Goal: Information Seeking & Learning: Check status

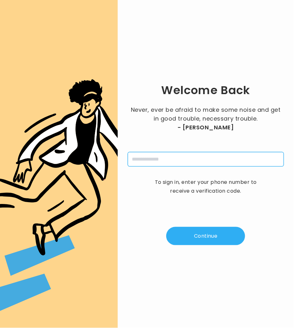
click at [180, 152] on input "tel" at bounding box center [206, 159] width 156 height 14
type input "**********"
click at [203, 237] on button "Continue" at bounding box center [205, 236] width 79 height 18
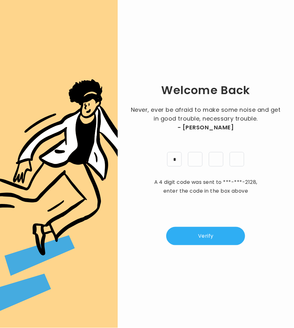
type input "*"
click at [217, 231] on button "Verify" at bounding box center [205, 236] width 79 height 18
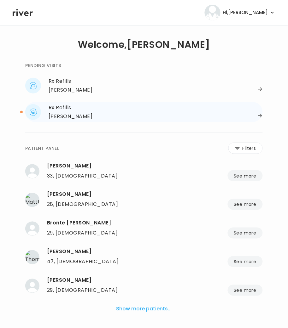
click at [111, 112] on div "[PERSON_NAME]" at bounding box center [156, 116] width 214 height 9
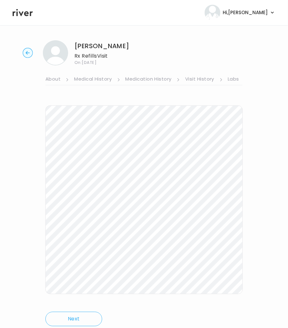
scroll to position [22, 0]
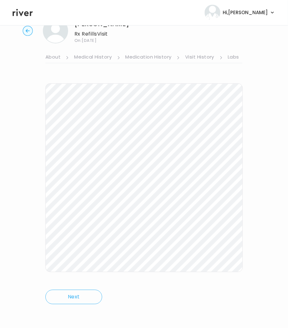
click at [203, 56] on link "Visit History" at bounding box center [199, 58] width 29 height 10
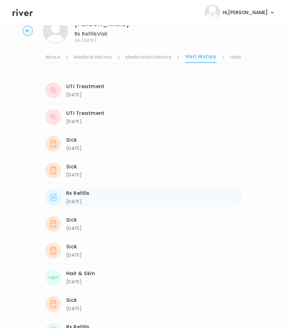
click at [82, 192] on div "Rx Refills" at bounding box center [77, 193] width 23 height 9
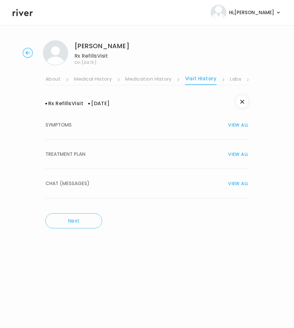
click at [69, 150] on span "TREATMENT PLAN" at bounding box center [65, 154] width 40 height 9
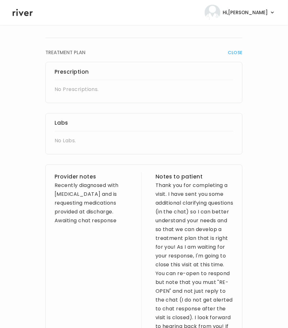
scroll to position [113, 0]
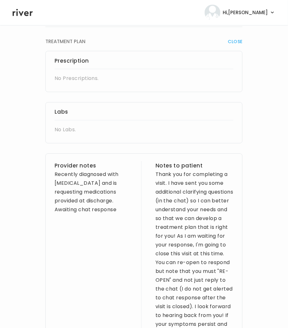
click at [155, 178] on div "Thank you for completing a visit. I have sent you some additional clarifying qu…" at bounding box center [194, 293] width 78 height 247
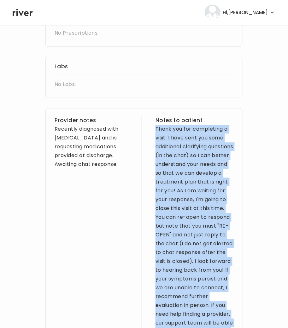
scroll to position [262, 0]
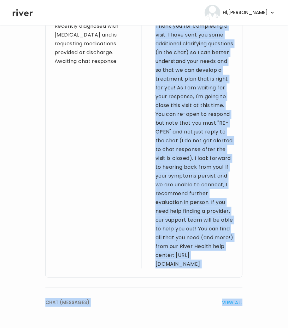
drag, startPoint x: 154, startPoint y: 187, endPoint x: 239, endPoint y: 229, distance: 94.7
click at [239, 229] on div "Provider notes Recently diagnosed with type 1 diabetes and is requesting medica…" at bounding box center [143, 141] width 197 height 273
copy div "Thank you for completing a visit. I have sent you some additional clarifying qu…"
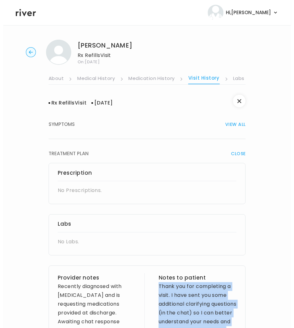
scroll to position [0, 0]
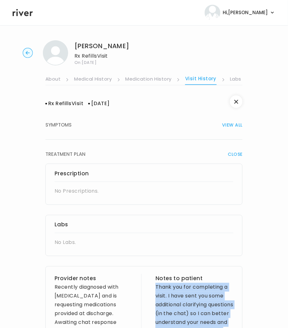
click at [25, 51] on circle "button" at bounding box center [28, 53] width 10 height 10
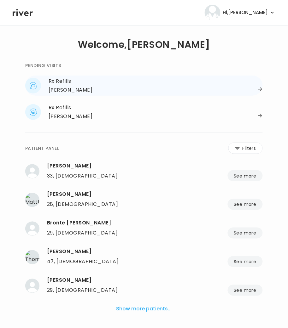
click at [72, 86] on div "STEPHANIE REILLY" at bounding box center [71, 90] width 44 height 9
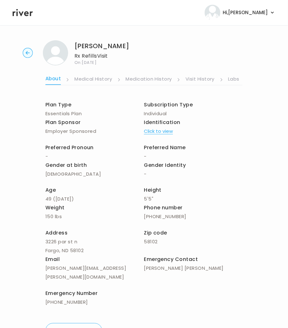
click at [233, 79] on link "Labs" at bounding box center [233, 80] width 11 height 10
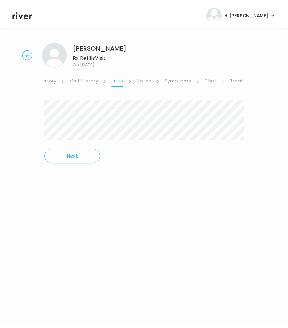
scroll to position [0, 126]
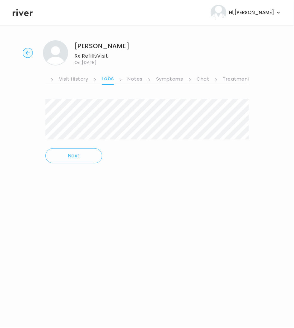
click at [198, 78] on link "Chat" at bounding box center [203, 80] width 13 height 10
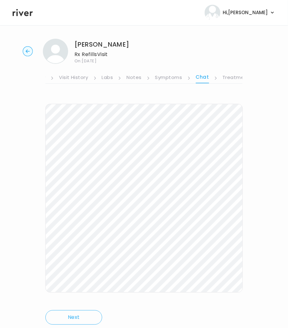
scroll to position [20, 0]
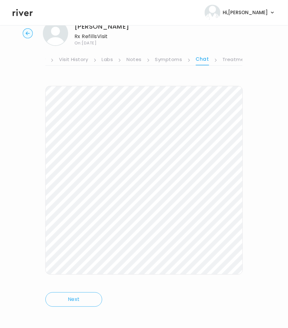
click at [170, 60] on link "Symptoms" at bounding box center [168, 60] width 27 height 10
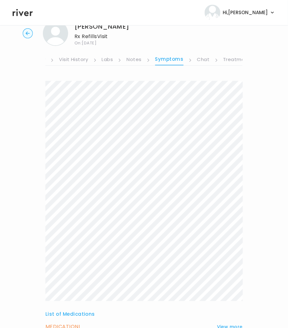
click at [226, 60] on link "Treatment Plan" at bounding box center [242, 60] width 39 height 10
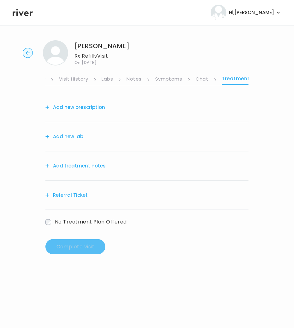
click at [204, 80] on link "Chat" at bounding box center [202, 80] width 13 height 10
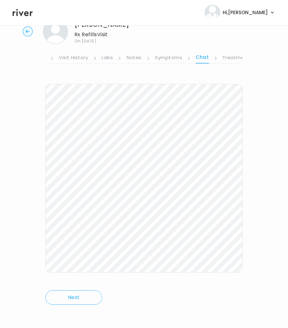
scroll to position [22, 0]
click at [232, 56] on link "Treatment Plan" at bounding box center [241, 58] width 39 height 10
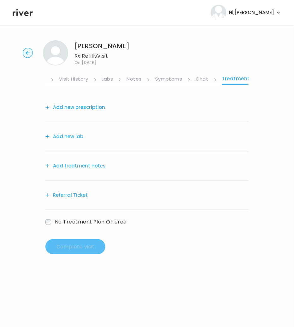
click at [82, 162] on button "Add treatment notes" at bounding box center [75, 166] width 60 height 9
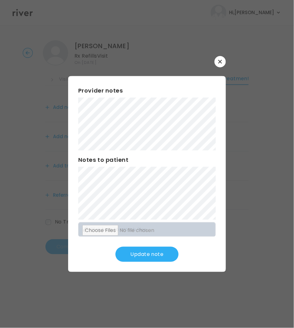
click at [102, 203] on div "Provider notes Notes to patient Click here to attach files Update note" at bounding box center [147, 174] width 158 height 196
click at [157, 252] on button "Update note" at bounding box center [146, 254] width 63 height 15
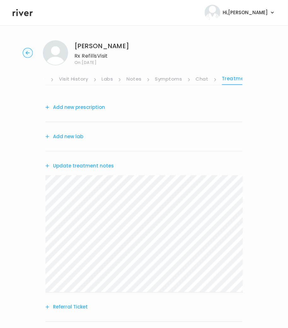
click at [27, 54] on circle "button" at bounding box center [28, 53] width 10 height 10
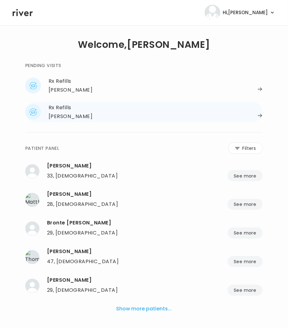
click at [61, 110] on div "Rx Refills" at bounding box center [156, 107] width 214 height 9
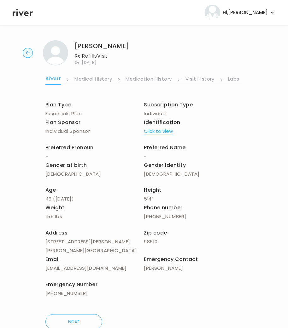
click at [227, 79] on ul "About Medical History Medication History Visit History Labs Notes Symptoms Chat…" at bounding box center [143, 76] width 197 height 20
click at [232, 78] on link "Labs" at bounding box center [233, 80] width 11 height 10
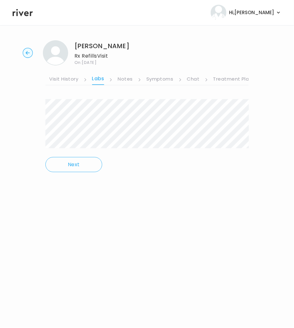
scroll to position [0, 136]
click at [187, 77] on link "Chat" at bounding box center [192, 80] width 13 height 10
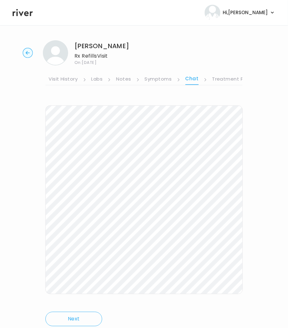
click at [155, 78] on link "Symptoms" at bounding box center [158, 80] width 27 height 10
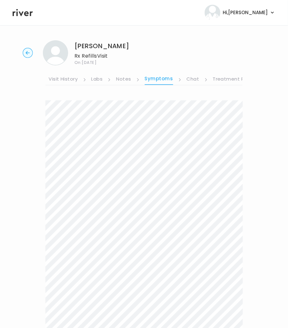
scroll to position [157, 0]
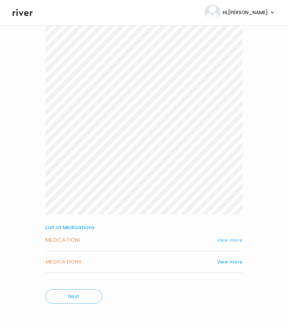
click at [230, 242] on button "View more" at bounding box center [230, 241] width 26 height 8
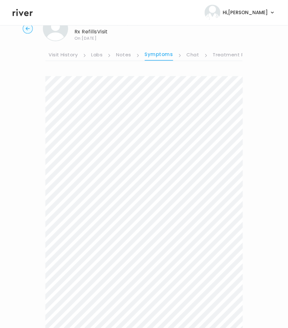
scroll to position [0, 0]
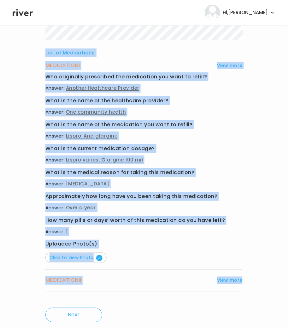
scroll to position [350, 0]
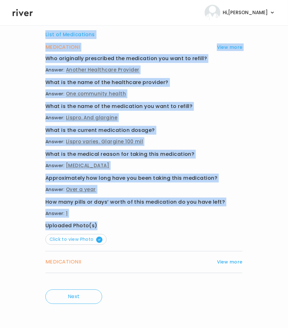
drag, startPoint x: 31, startPoint y: 96, endPoint x: 100, endPoint y: 223, distance: 145.4
click at [100, 223] on div "Dana Duron Rx Refills Visit On: 01 Oct 2025 About Medical History Medication Hi…" at bounding box center [144, 1] width 288 height 633
click at [95, 238] on span "Click to view Photo" at bounding box center [75, 240] width 53 height 6
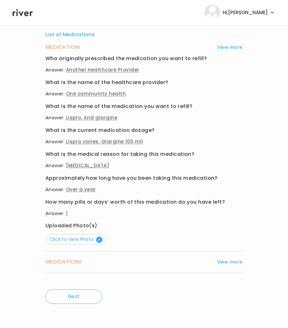
click at [161, 234] on p "Click to view Photo" at bounding box center [143, 239] width 197 height 12
click at [102, 238] on button "Click to view Photo" at bounding box center [75, 239] width 61 height 11
click at [72, 237] on span "Click to view Photo" at bounding box center [75, 240] width 53 height 6
click at [82, 265] on div "MEDICATION II View more" at bounding box center [143, 262] width 197 height 9
click at [237, 263] on button "View more" at bounding box center [230, 263] width 26 height 8
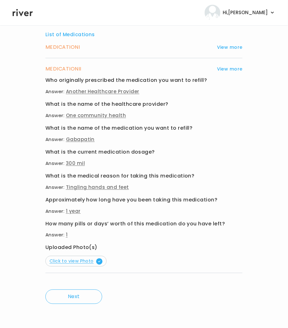
click at [84, 262] on span "Click to view Photo" at bounding box center [75, 261] width 53 height 6
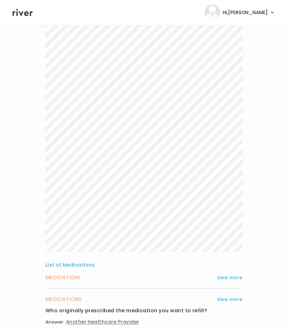
scroll to position [118, 0]
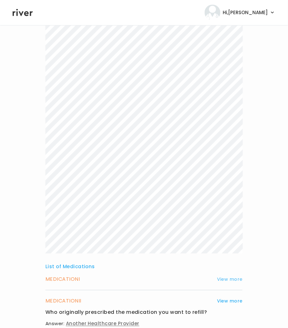
click at [224, 278] on button "View more" at bounding box center [230, 280] width 26 height 8
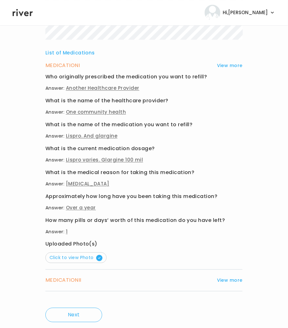
scroll to position [350, 0]
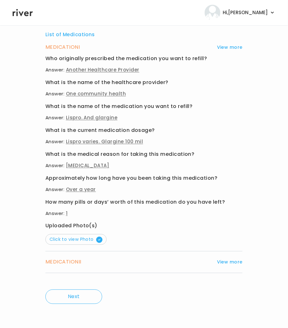
click at [36, 233] on div "Dana Duron Rx Refills Visit On: 01 Oct 2025 About Medical History Medication Hi…" at bounding box center [144, 1] width 288 height 633
click at [63, 240] on span "Click to view Photo" at bounding box center [75, 240] width 53 height 6
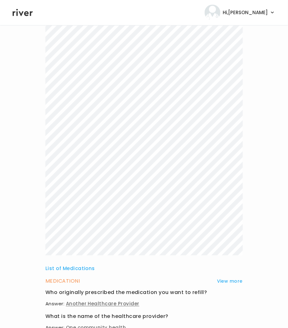
scroll to position [0, 0]
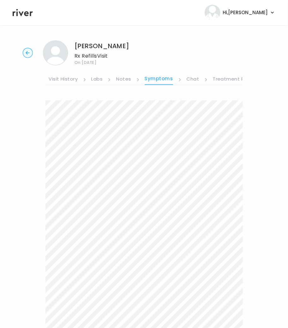
click at [97, 81] on link "Labs" at bounding box center [96, 80] width 11 height 10
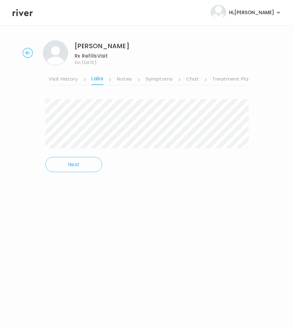
click at [68, 77] on link "Visit History" at bounding box center [63, 80] width 29 height 10
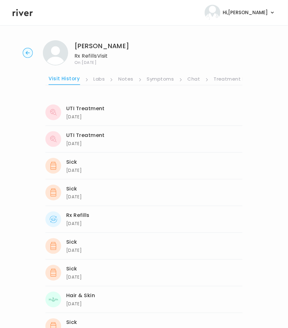
click at [98, 80] on link "Labs" at bounding box center [99, 80] width 11 height 10
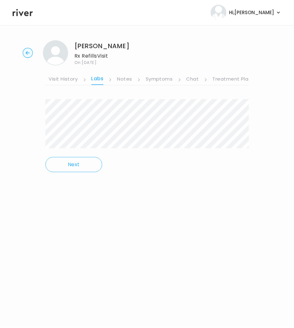
click at [62, 78] on link "Visit History" at bounding box center [63, 80] width 29 height 10
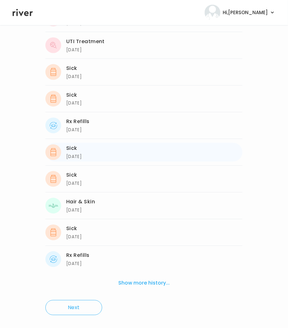
scroll to position [97, 0]
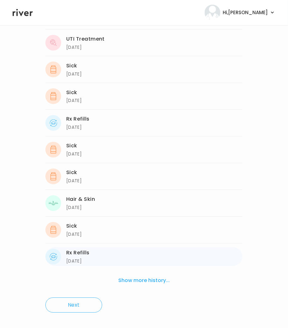
click at [80, 257] on div "Rx Refills" at bounding box center [77, 253] width 23 height 9
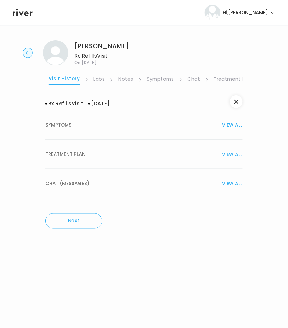
scroll to position [0, 0]
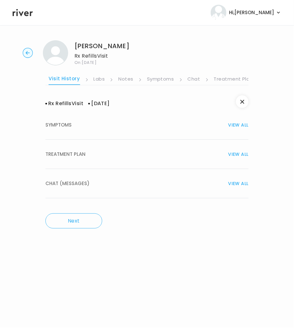
click at [75, 157] on span "TREATMENT PLAN" at bounding box center [65, 154] width 40 height 9
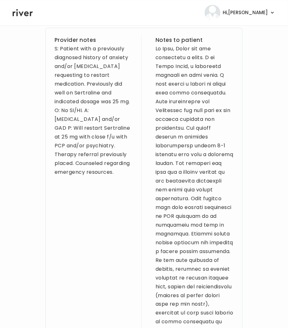
scroll to position [298, 0]
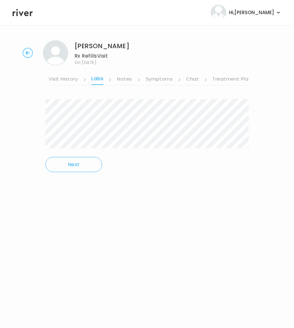
click at [53, 79] on link "Visit History" at bounding box center [63, 80] width 29 height 10
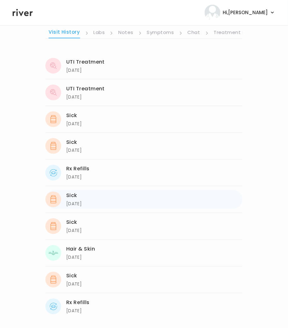
scroll to position [57, 0]
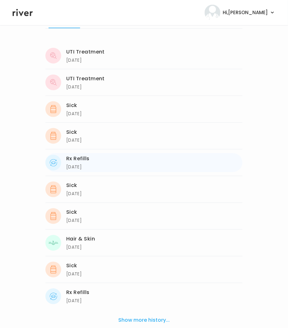
click at [72, 164] on div "01/27/2025" at bounding box center [77, 168] width 23 height 8
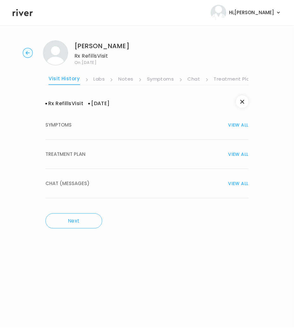
click at [70, 158] on span "TREATMENT PLAN" at bounding box center [65, 154] width 40 height 9
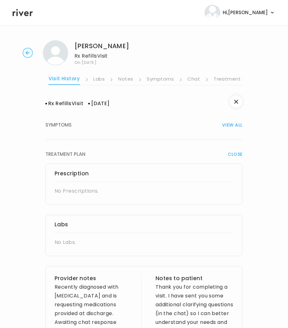
scroll to position [2, 0]
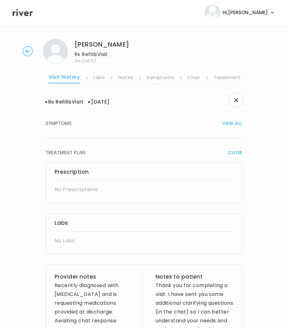
click at [189, 77] on link "Chat" at bounding box center [194, 78] width 13 height 10
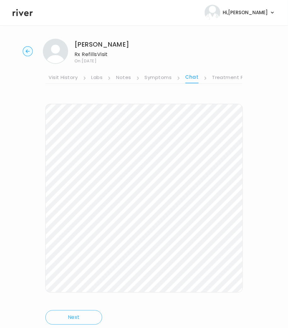
click at [25, 50] on circle "button" at bounding box center [28, 52] width 10 height 10
